Goal: Information Seeking & Learning: Understand process/instructions

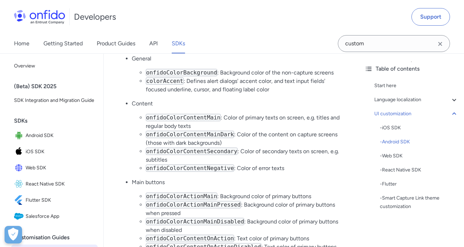
scroll to position [2720, 0]
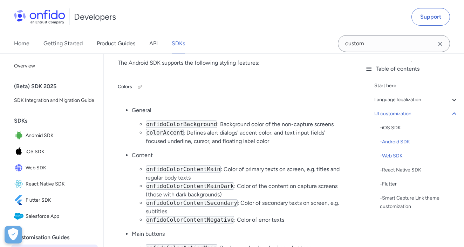
click at [388, 152] on div "- Web SDK" at bounding box center [419, 156] width 79 height 8
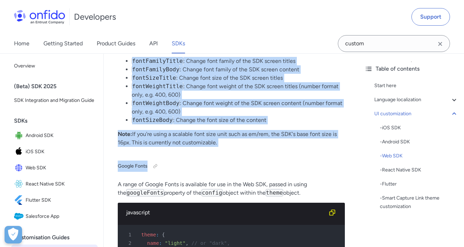
scroll to position [6755, 0]
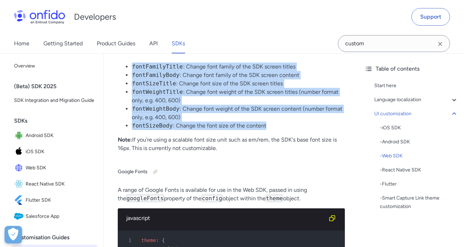
drag, startPoint x: 119, startPoint y: 102, endPoint x: 272, endPoint y: 135, distance: 156.7
copy div "Main container options colorBackgroundSurfaceModal : Change background color of…"
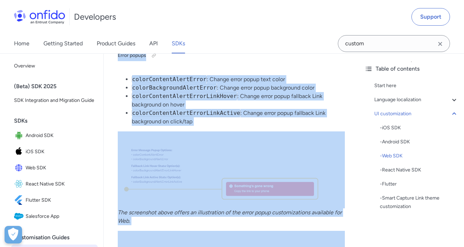
scroll to position [6273, 0]
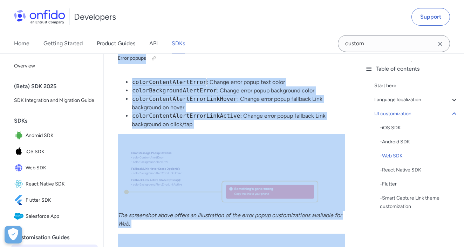
click at [169, 86] on code "colorContentAlertError" at bounding box center [169, 81] width 75 height 7
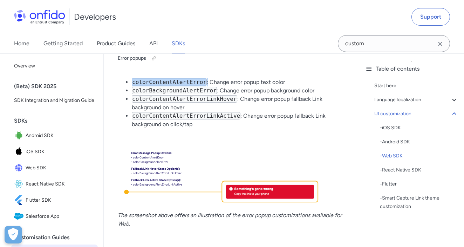
drag, startPoint x: 208, startPoint y: 89, endPoint x: 133, endPoint y: 88, distance: 75.4
click at [133, 86] on li "colorContentAlertError : Change error popup text color" at bounding box center [238, 82] width 213 height 8
click at [156, 86] on code "colorContentAlertError" at bounding box center [169, 81] width 75 height 7
copy code "colorContentAlertError"
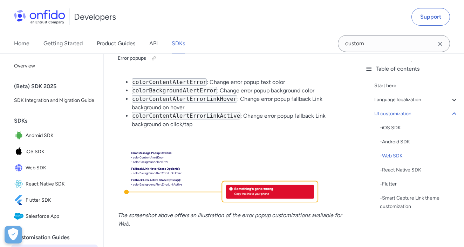
click at [226, 86] on li "colorContentAlertError : Change error popup text color" at bounding box center [238, 82] width 213 height 8
drag, startPoint x: 289, startPoint y: 90, endPoint x: 209, endPoint y: 92, distance: 79.7
click at [209, 86] on li "colorContentAlertError : Change error popup text color" at bounding box center [238, 82] width 213 height 8
copy li "Change error popup text color"
click at [289, 107] on li "colorContentAlertErrorLinkHover : Change error popup fallback Link background o…" at bounding box center [238, 103] width 213 height 17
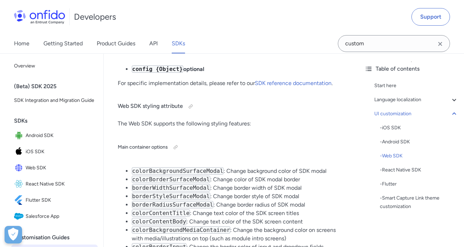
scroll to position [4162, 0]
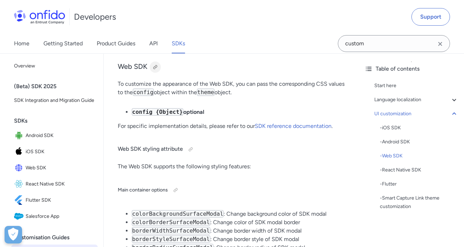
click at [155, 70] on div at bounding box center [156, 67] width 6 height 6
